Goal: Navigation & Orientation: Find specific page/section

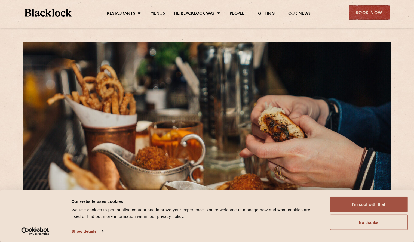
click at [367, 204] on button "I'm cool with that" at bounding box center [369, 205] width 78 height 16
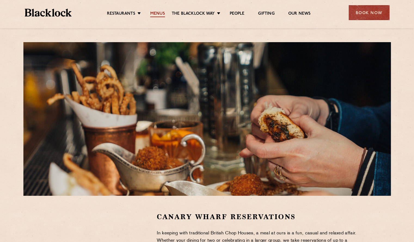
click at [160, 15] on link "Menus" at bounding box center [157, 14] width 15 height 6
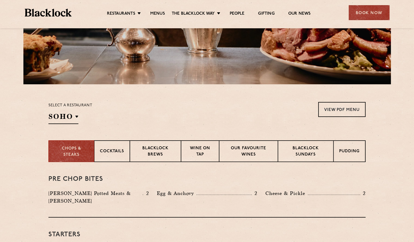
scroll to position [163, 0]
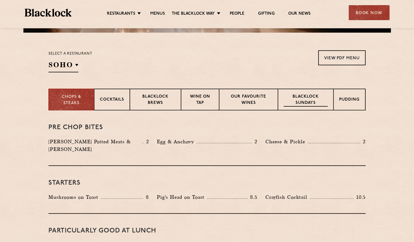
click at [294, 103] on p "Blacklock Sundays" at bounding box center [306, 100] width 44 height 13
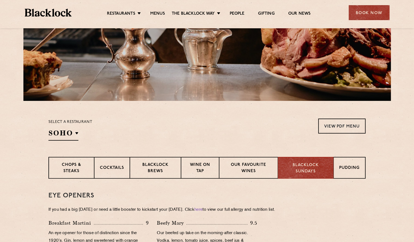
scroll to position [34, 0]
